Goal: Information Seeking & Learning: Learn about a topic

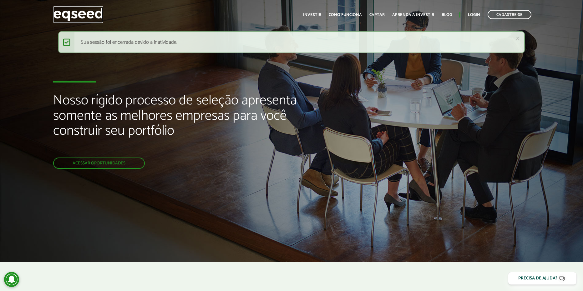
click at [83, 15] on img at bounding box center [78, 14] width 50 height 17
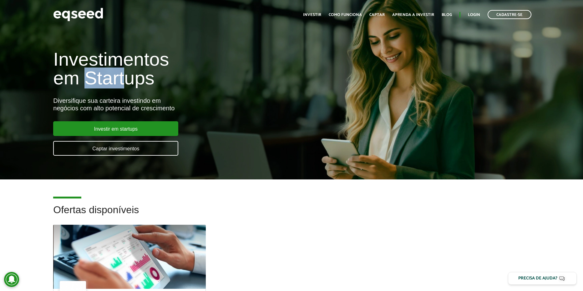
drag, startPoint x: 84, startPoint y: 74, endPoint x: 154, endPoint y: 79, distance: 69.9
click at [150, 79] on h1 "Investimentos em Startups" at bounding box center [194, 69] width 282 height 38
click at [207, 78] on h1 "Investimentos em Startups" at bounding box center [194, 69] width 282 height 38
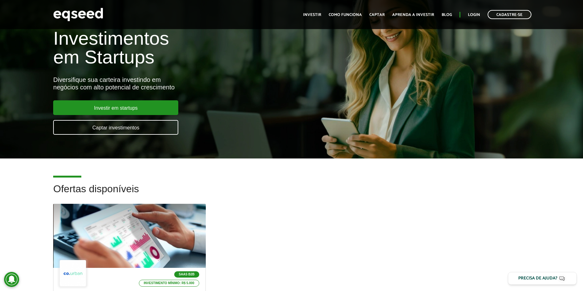
scroll to position [31, 0]
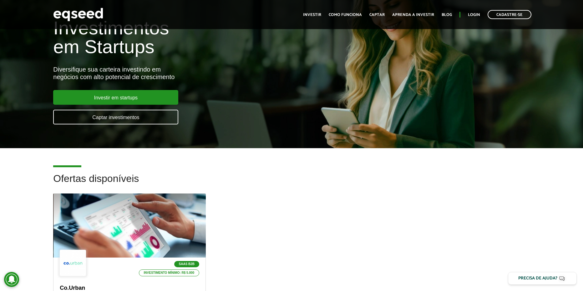
click at [511, 210] on div "SaaS B2B Investimento mínimo: R$ 5.000 Co.Urban SaaS B2B para gestão de serviço…" at bounding box center [291, 283] width 486 height 179
